Goal: Obtain resource: Download file/media

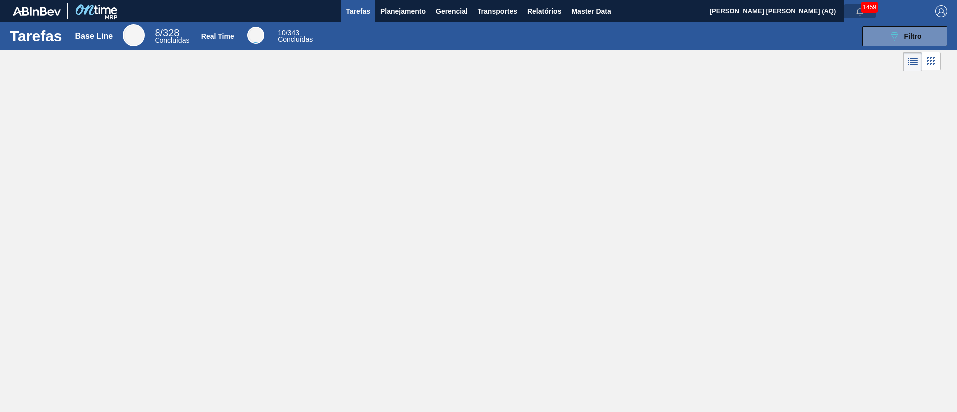
click at [860, 11] on icon "button" at bounding box center [860, 12] width 8 height 8
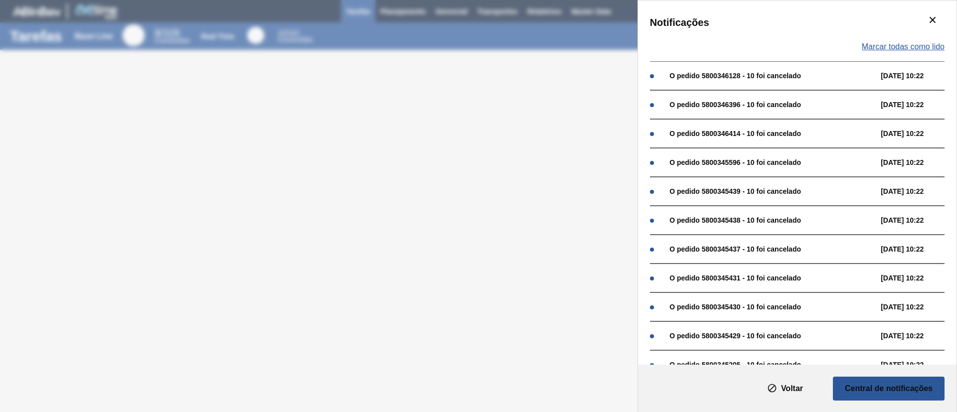
click at [925, 42] on span "Marcar todas como lido" at bounding box center [903, 46] width 83 height 9
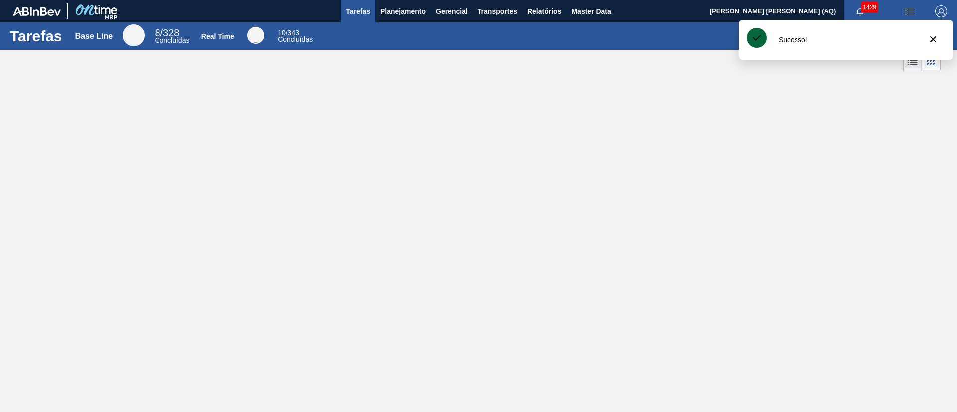
click at [678, 161] on div "Tarefas Base Line 8 / 328 Concluídas Real Time 10 / 343 Concluídas 089F7B8B-B2A…" at bounding box center [478, 194] width 957 height 345
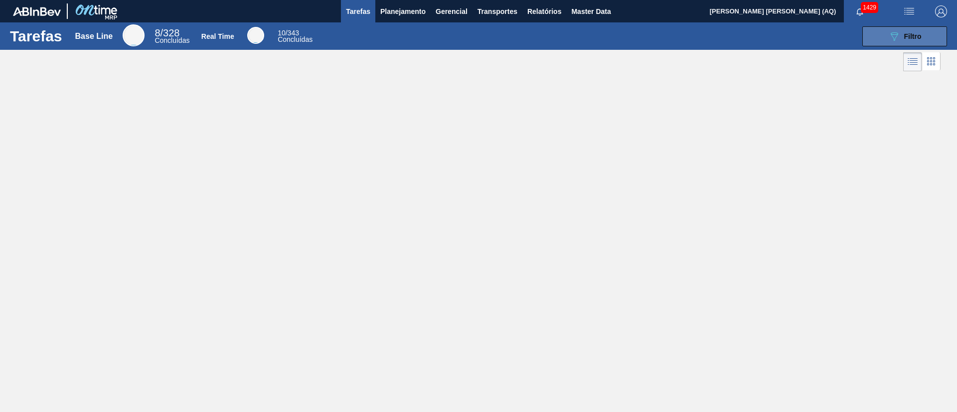
click at [932, 42] on button "089F7B8B-B2A5-4AFE-B5C0-19BA573D28AC Filtro" at bounding box center [904, 36] width 85 height 20
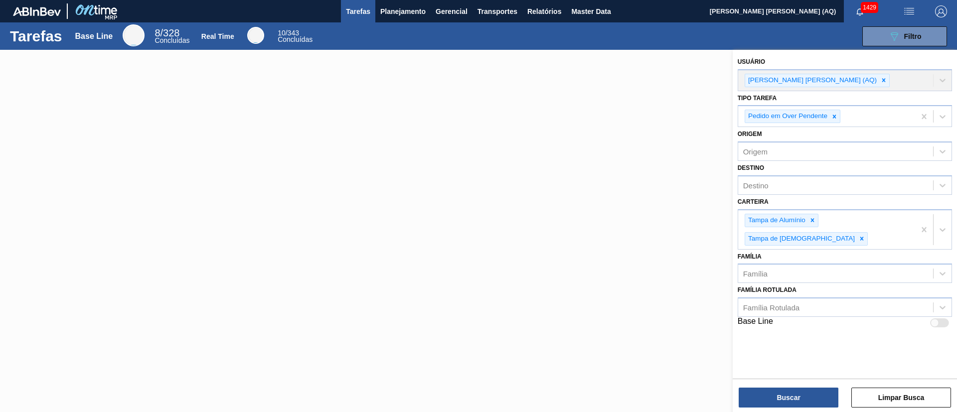
click at [632, 134] on div at bounding box center [478, 256] width 957 height 412
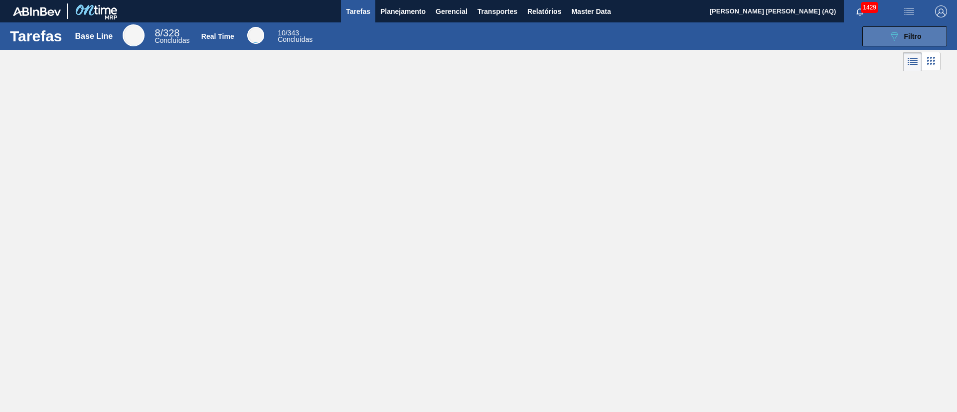
click at [900, 44] on button "089F7B8B-B2A5-4AFE-B5C0-19BA573D28AC Filtro" at bounding box center [904, 36] width 85 height 20
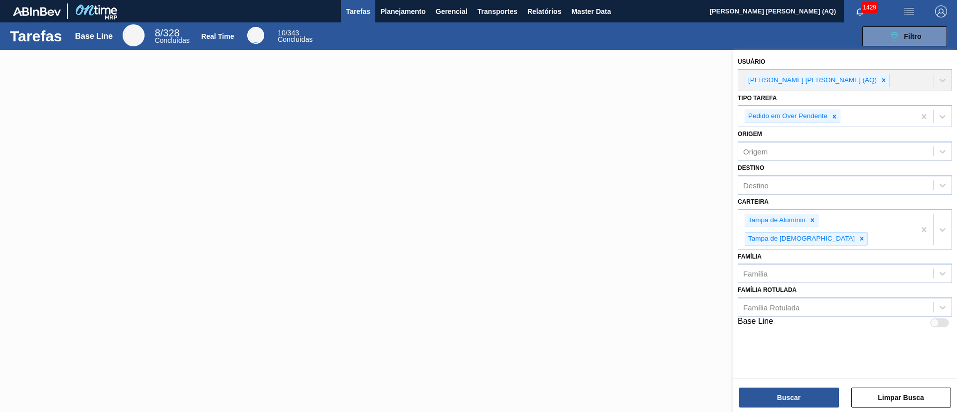
drag, startPoint x: 607, startPoint y: 149, endPoint x: 586, endPoint y: 133, distance: 25.9
click at [606, 149] on div at bounding box center [478, 256] width 957 height 412
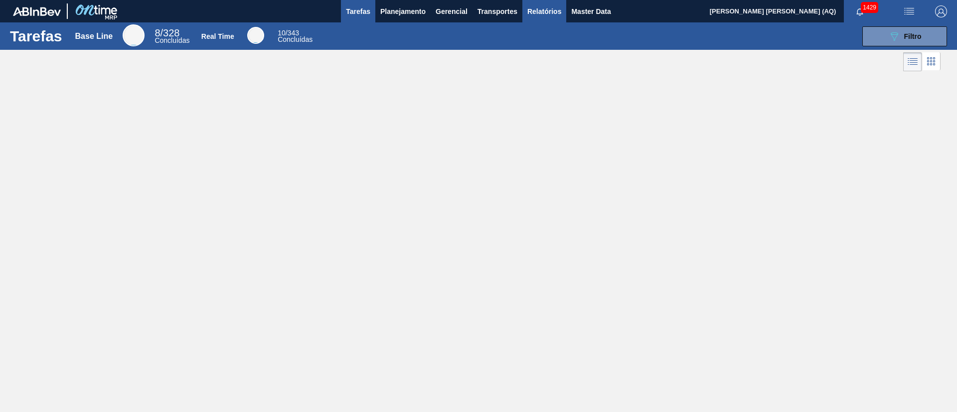
click at [537, 6] on span "Relatórios" at bounding box center [544, 11] width 34 height 12
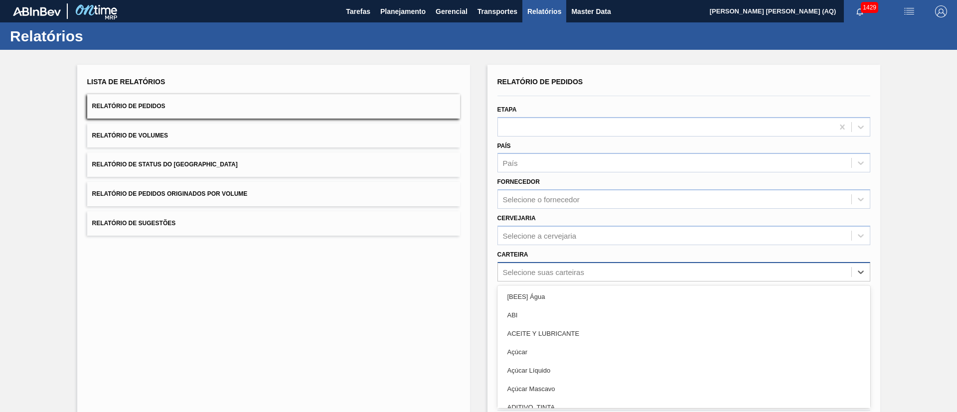
click at [558, 267] on div "option [BEES] Água focused, 1 of 101. 101 results available. Use Up and Down to…" at bounding box center [683, 271] width 373 height 19
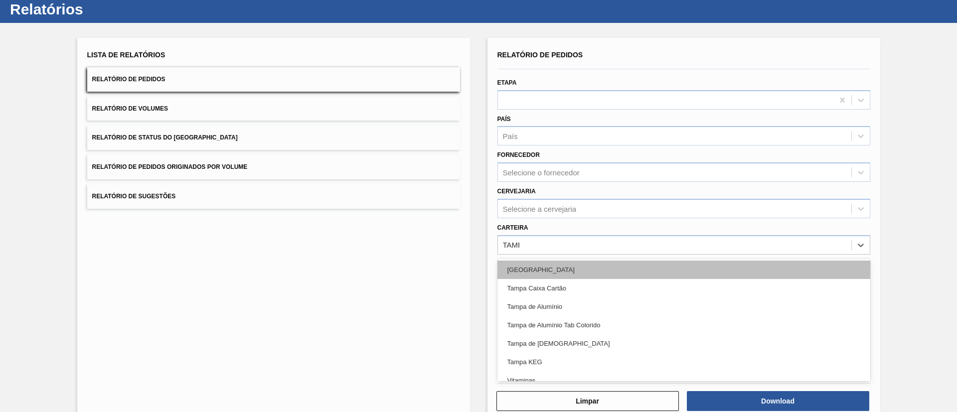
type input "[GEOGRAPHIC_DATA]"
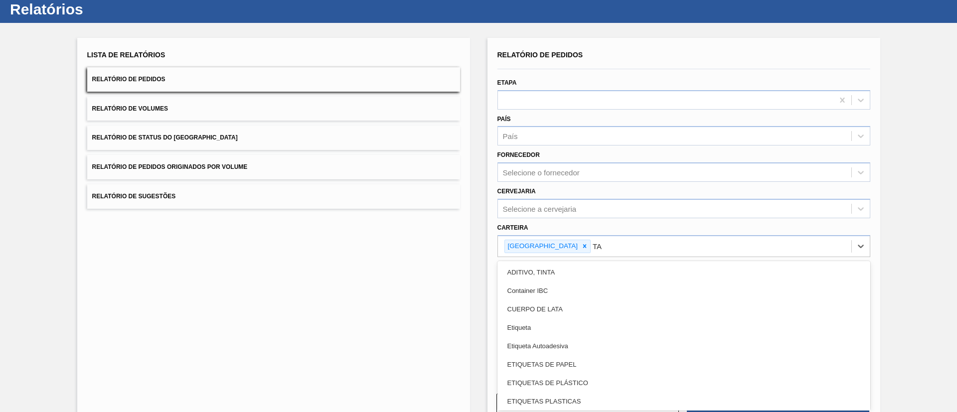
type input "TAM"
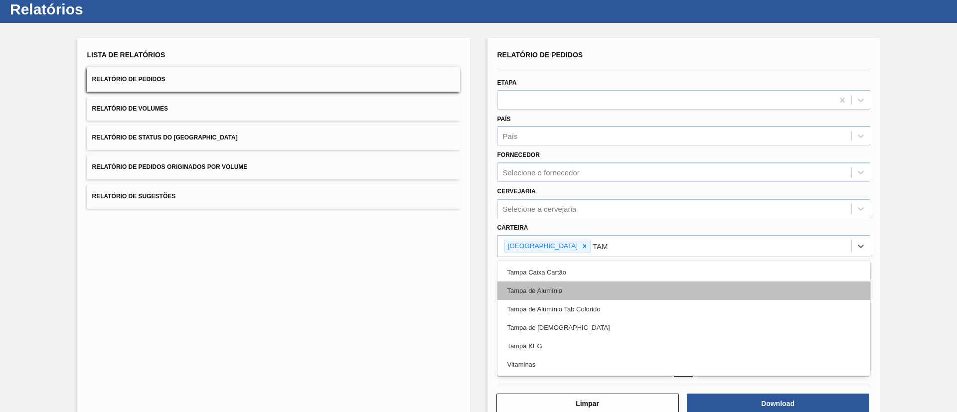
click at [577, 289] on div "Tampa de Alumínio" at bounding box center [683, 291] width 373 height 18
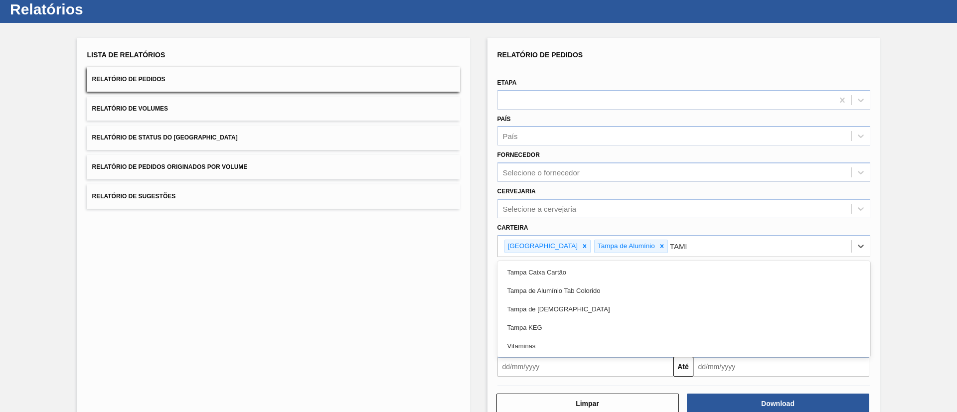
type input "[GEOGRAPHIC_DATA]"
click at [577, 289] on div "Tampa de Alumínio Tab Colorido" at bounding box center [683, 291] width 373 height 18
type input "[GEOGRAPHIC_DATA]"
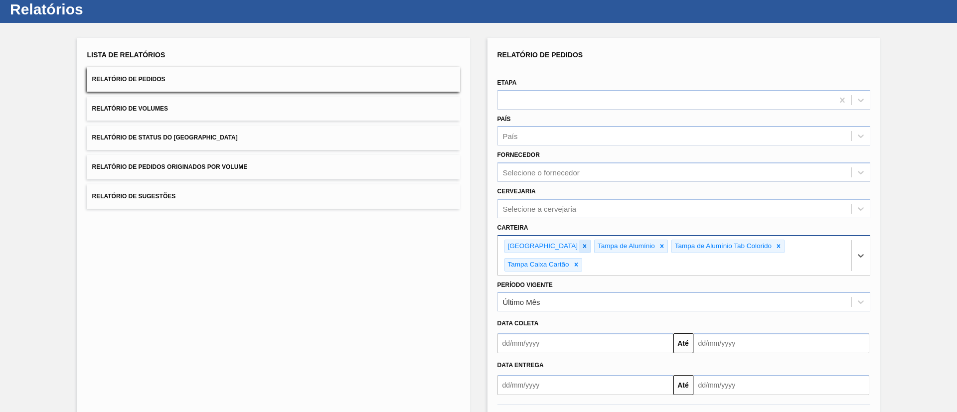
click at [581, 244] on icon at bounding box center [584, 246] width 7 height 7
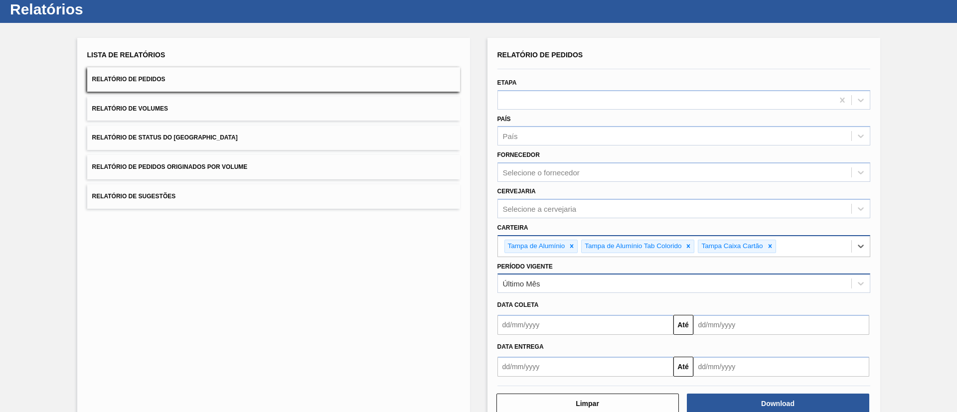
click at [549, 287] on div "Último Mês" at bounding box center [674, 284] width 353 height 14
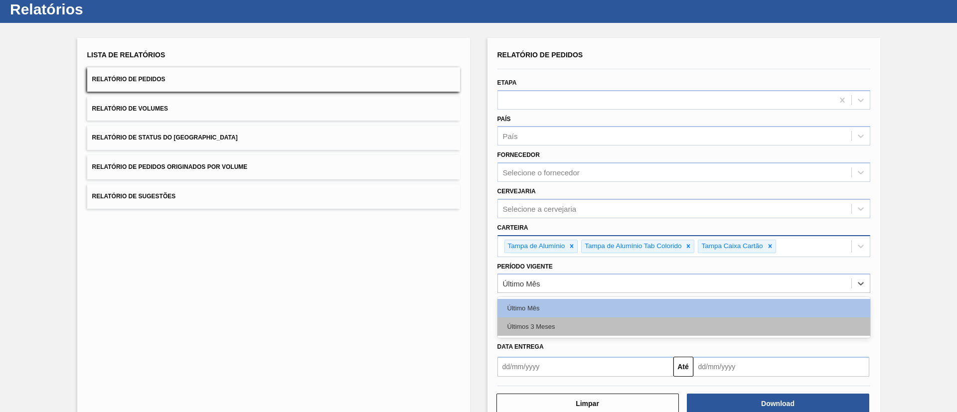
click at [554, 325] on div "Últimos 3 Meses" at bounding box center [683, 326] width 373 height 18
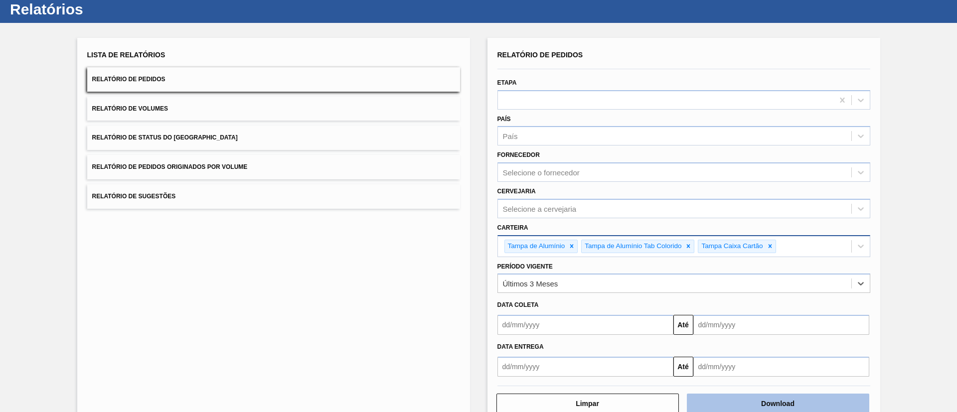
click at [728, 405] on button "Download" at bounding box center [778, 404] width 182 height 20
click at [885, 219] on div "Lista de Relatórios Relatório de Pedidos Relatório de Volumes Relatório de Stat…" at bounding box center [478, 230] width 957 height 414
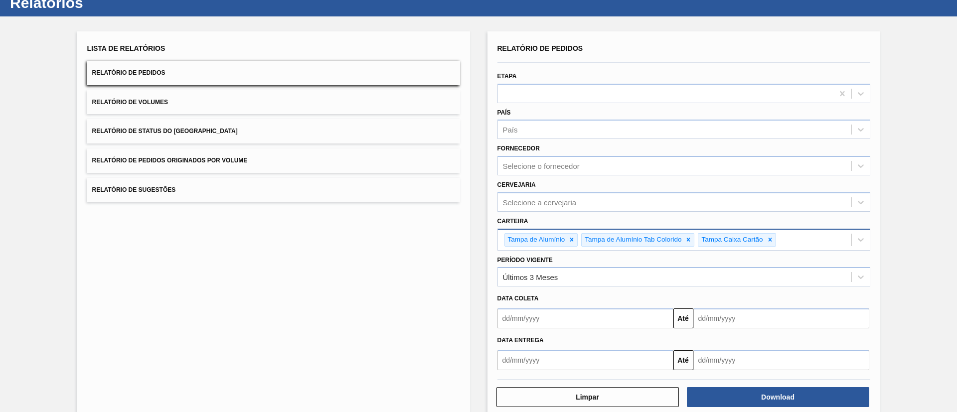
scroll to position [52, 0]
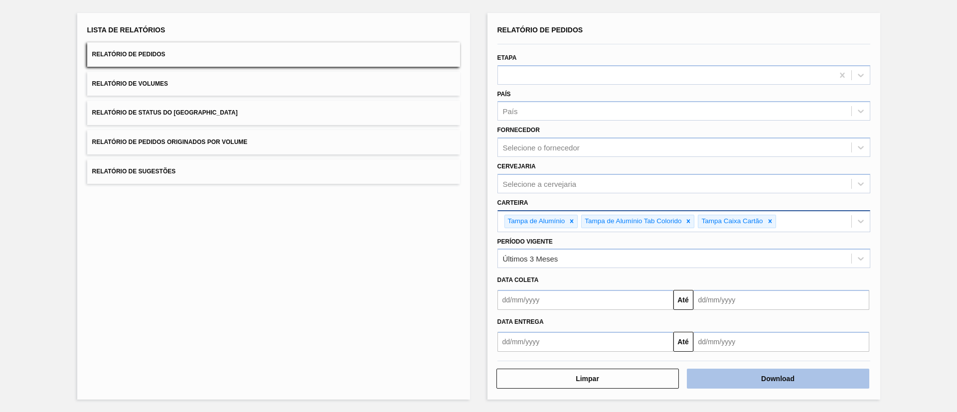
click at [816, 383] on button "Download" at bounding box center [778, 379] width 182 height 20
